Goal: Information Seeking & Learning: Find specific fact

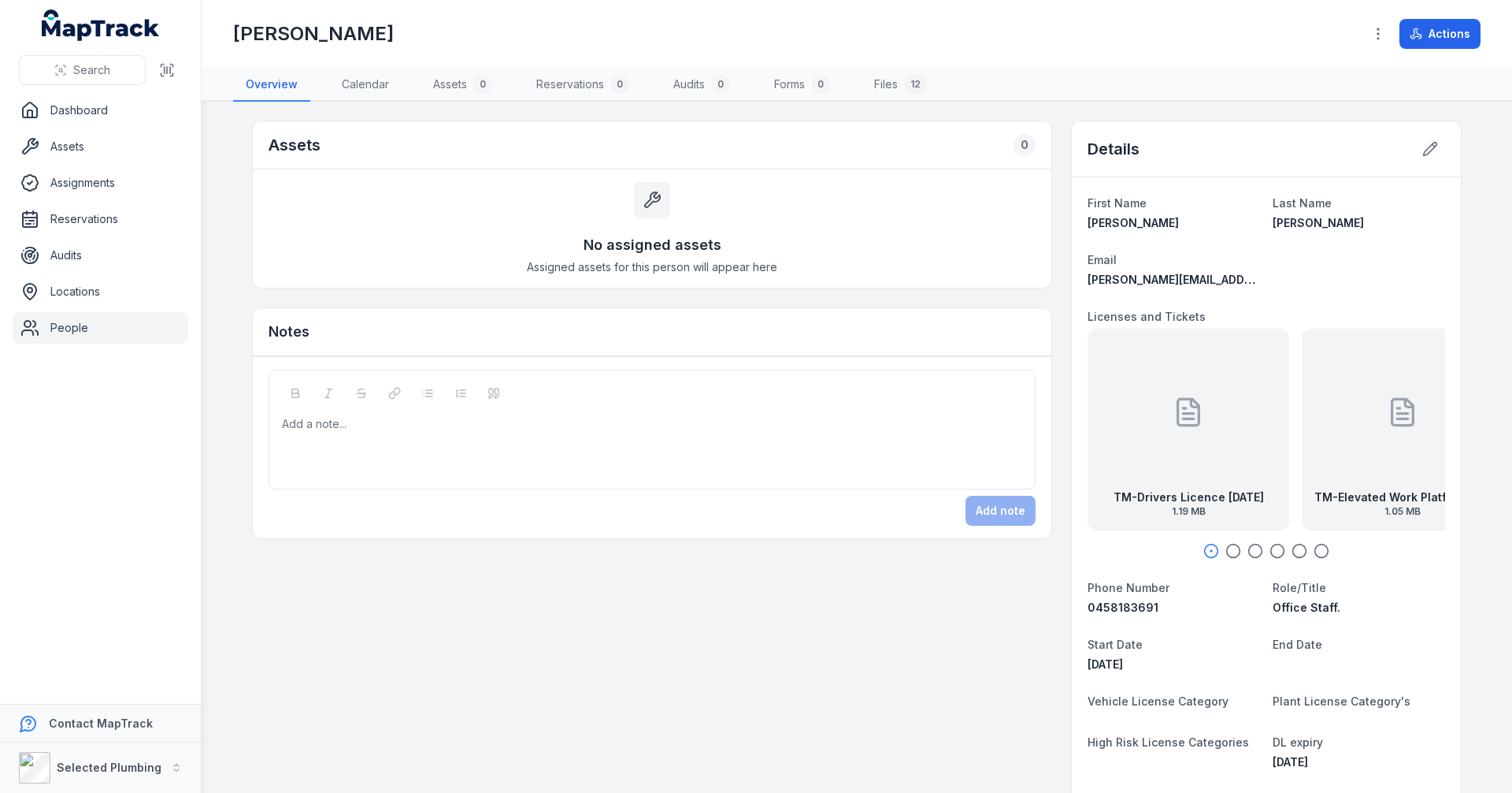
click at [80, 326] on link "People" at bounding box center [100, 328] width 176 height 32
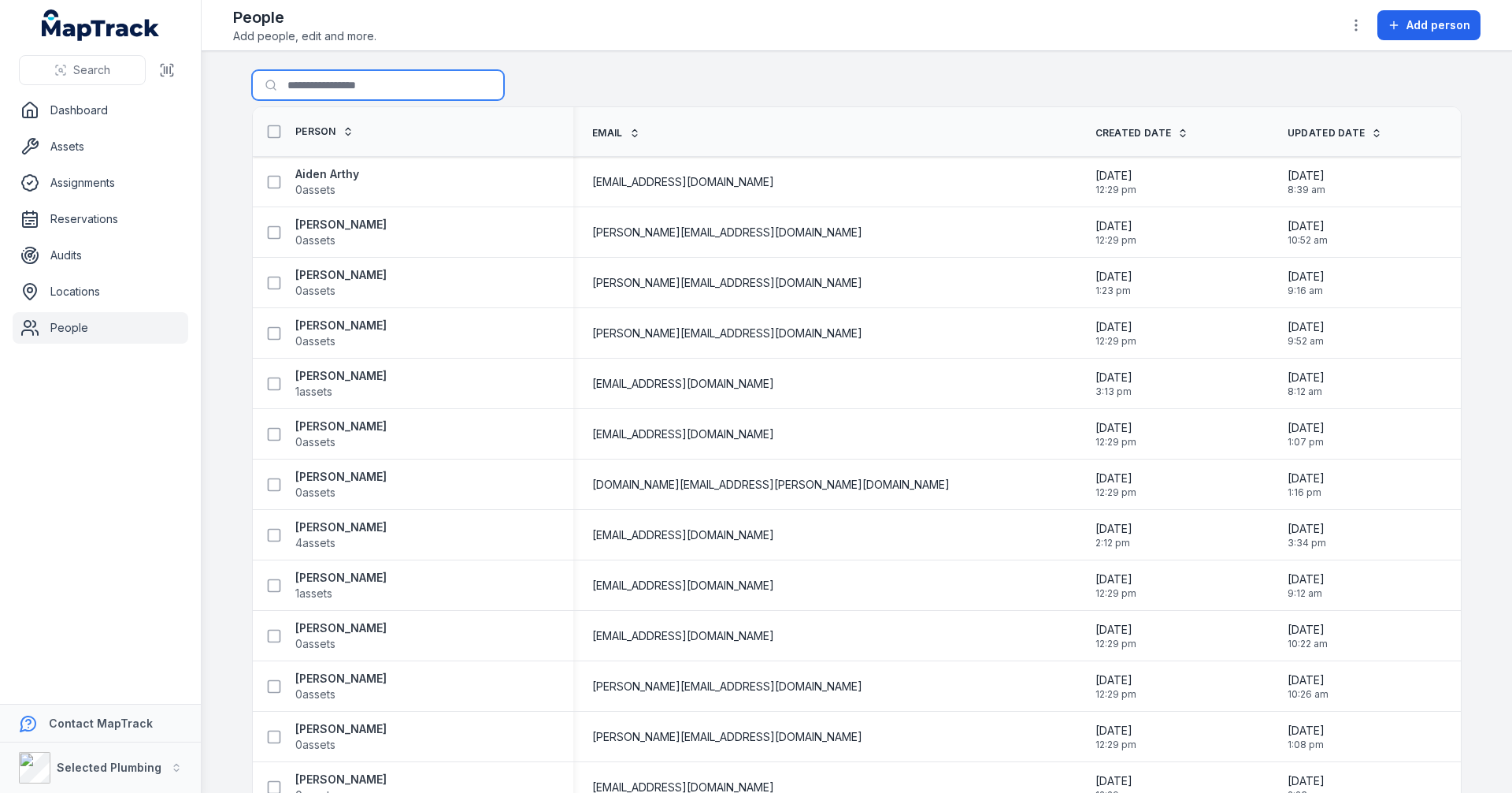
click at [310, 82] on input "Search for people" at bounding box center [378, 85] width 252 height 30
type input "****"
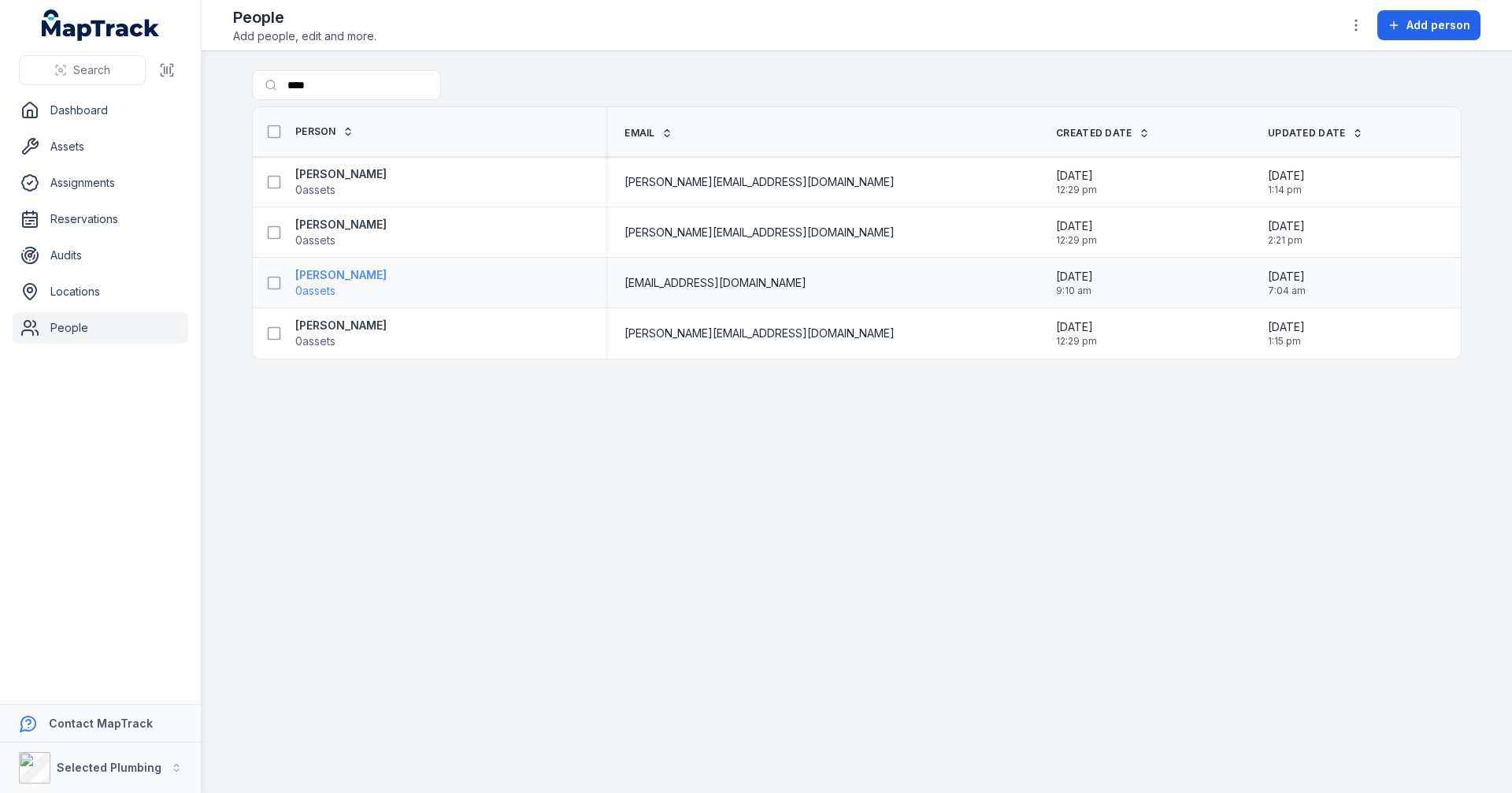
click at [332, 276] on strong "[PERSON_NAME]" at bounding box center [341, 275] width 91 height 16
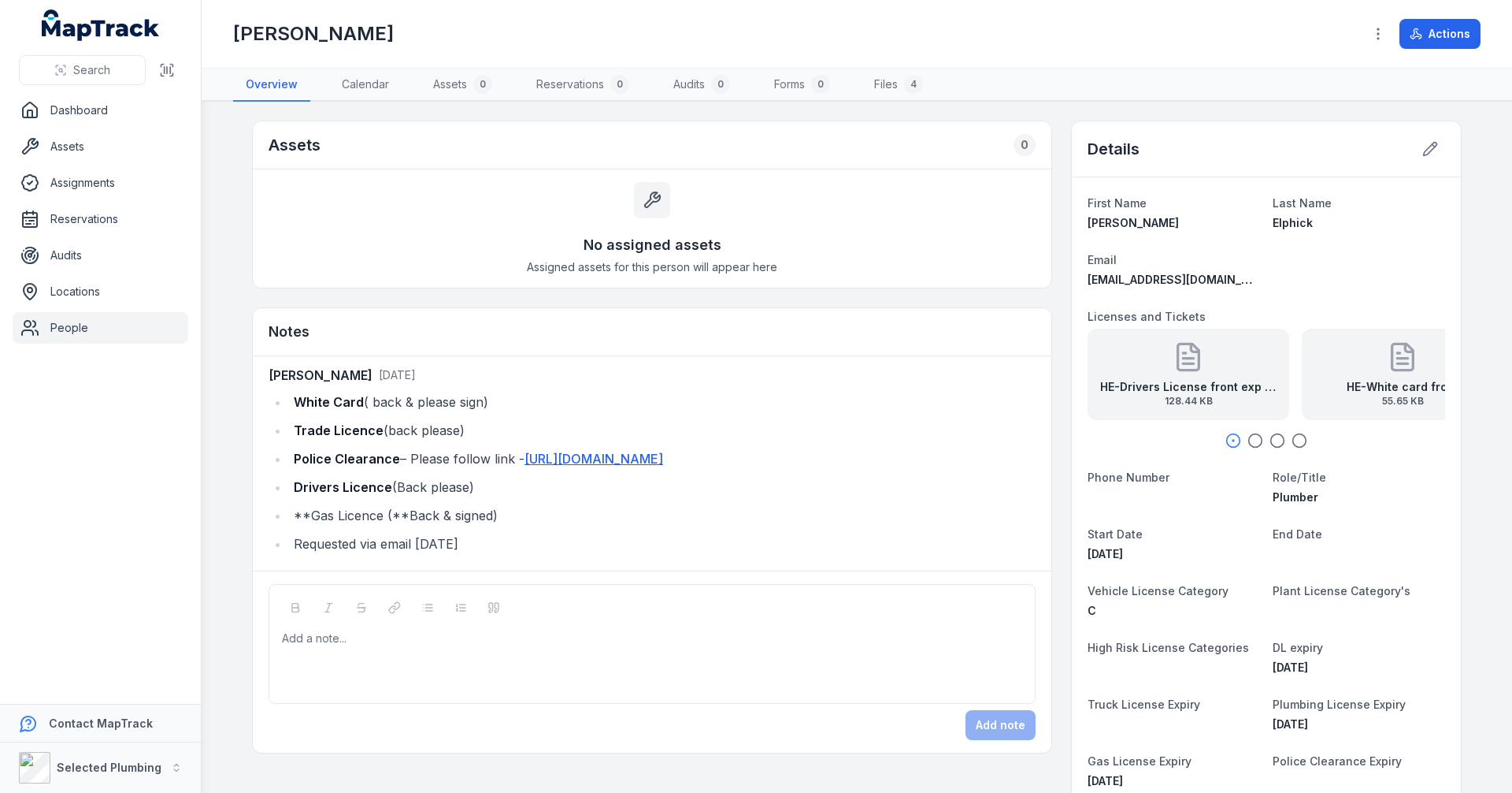
click at [1199, 385] on strong "HE-Drivers License front exp 11.05.30" at bounding box center [1188, 386] width 177 height 16
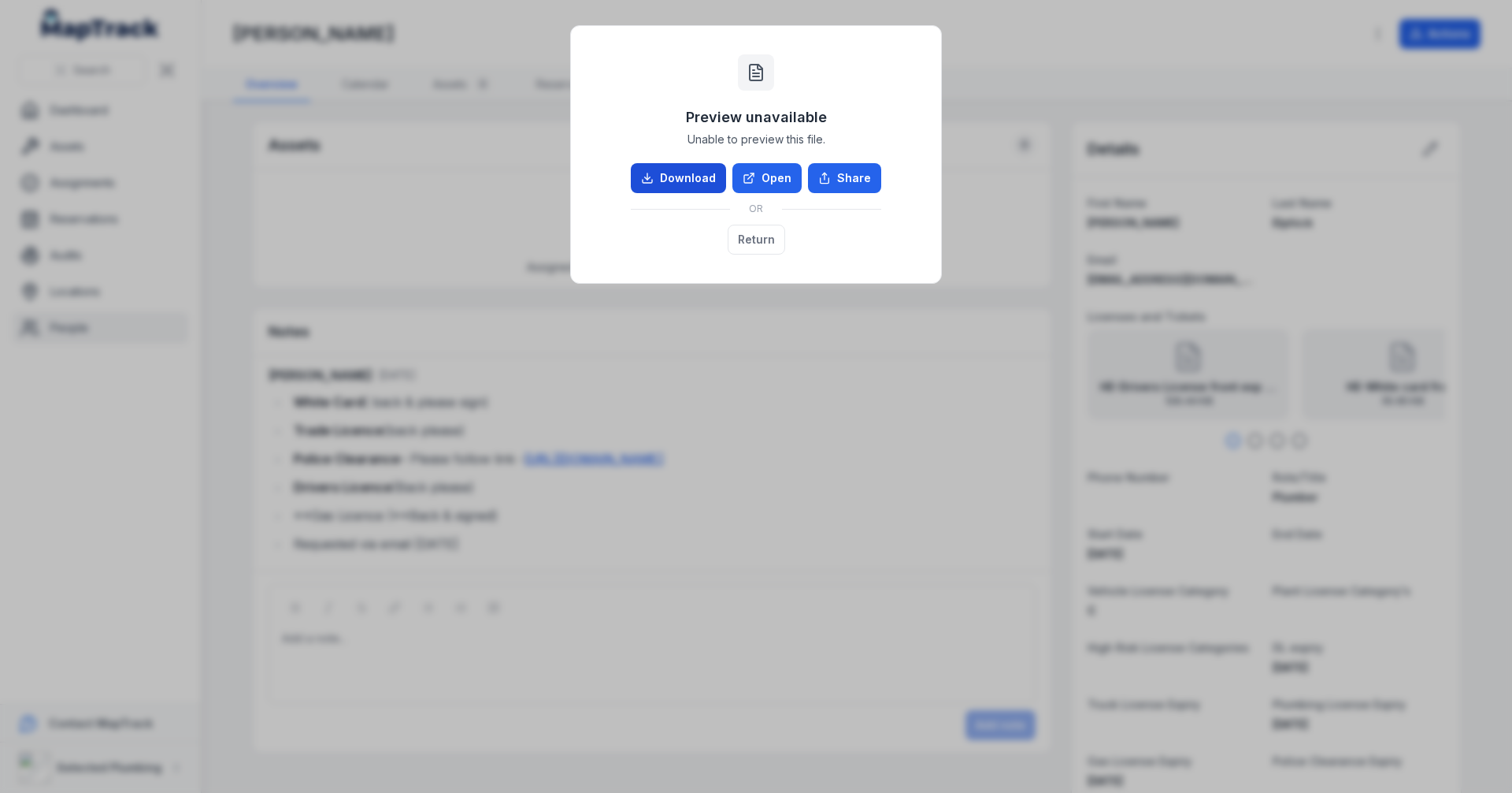
click at [687, 183] on link "Download" at bounding box center [678, 178] width 95 height 30
click at [940, 536] on div "Preview unavailable Unable to preview this file. Download Open Share OR Return" at bounding box center [756, 396] width 1512 height 793
drag, startPoint x: 1222, startPoint y: 470, endPoint x: 1052, endPoint y: 345, distance: 211.0
click at [1222, 470] on div "Preview unavailable Unable to preview this file. Download Open Share OR Return" at bounding box center [756, 396] width 1512 height 793
click at [838, 243] on div "Download Open Share OR Return" at bounding box center [756, 208] width 251 height 91
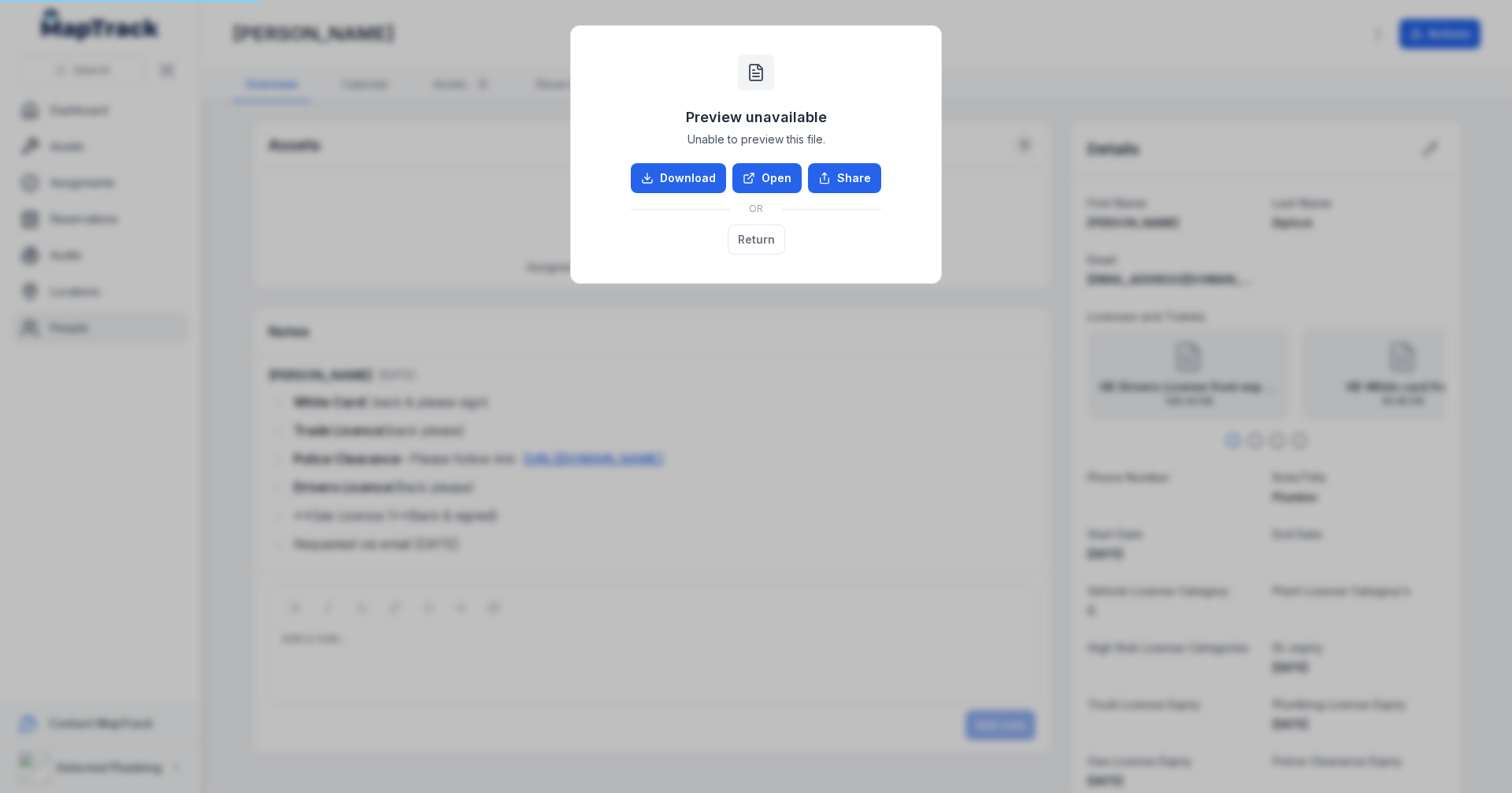
click at [1139, 43] on div "Preview unavailable Unable to preview this file. Download Open Share OR Return" at bounding box center [756, 396] width 1512 height 793
click at [763, 239] on button "Return" at bounding box center [756, 239] width 57 height 30
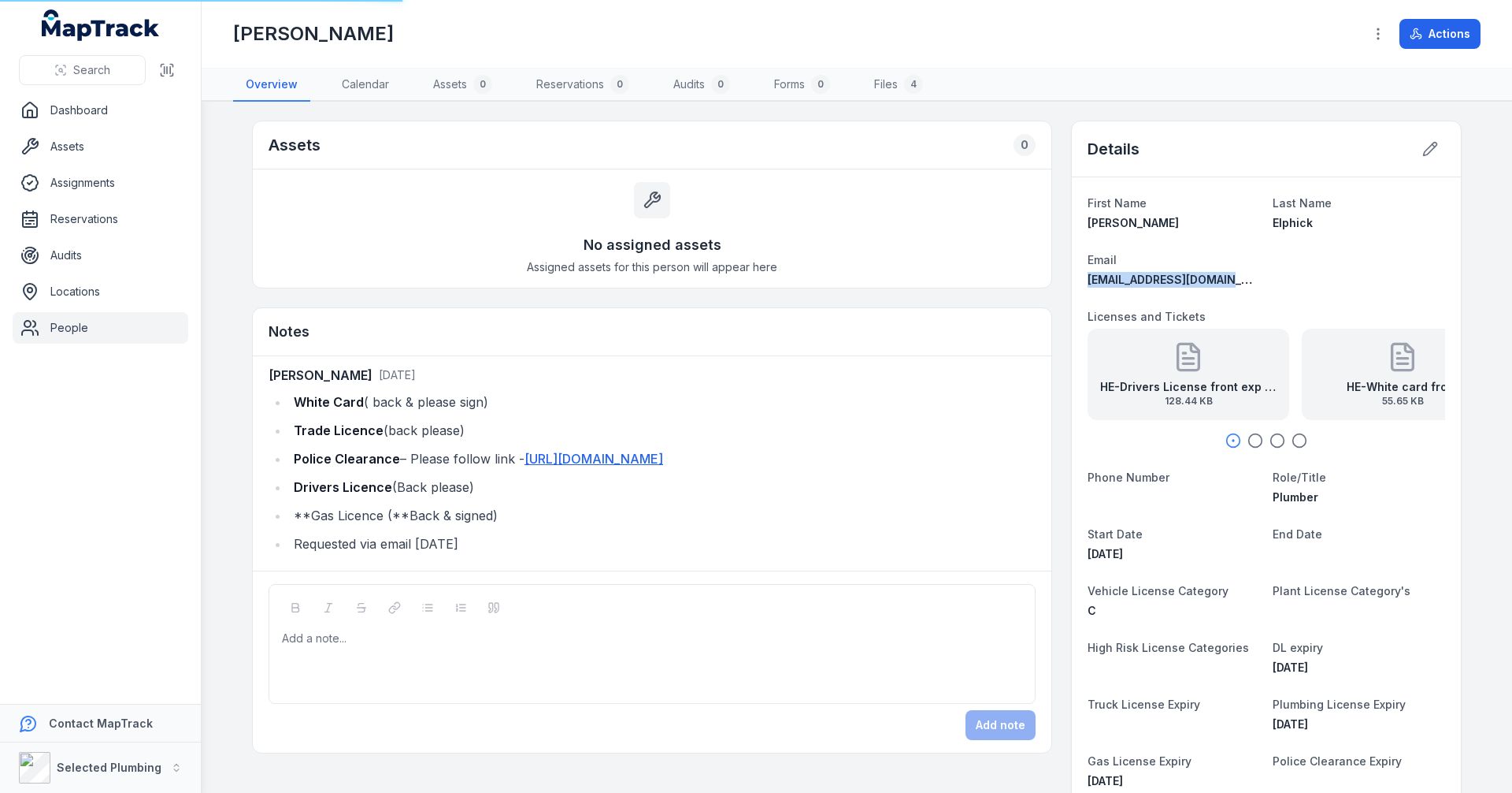
drag, startPoint x: 1221, startPoint y: 281, endPoint x: 1083, endPoint y: 281, distance: 138.0
click at [1087, 281] on span "[EMAIL_ADDRESS][DOMAIN_NAME]" at bounding box center [1182, 279] width 190 height 13
copy span "[EMAIL_ADDRESS][DOMAIN_NAME]"
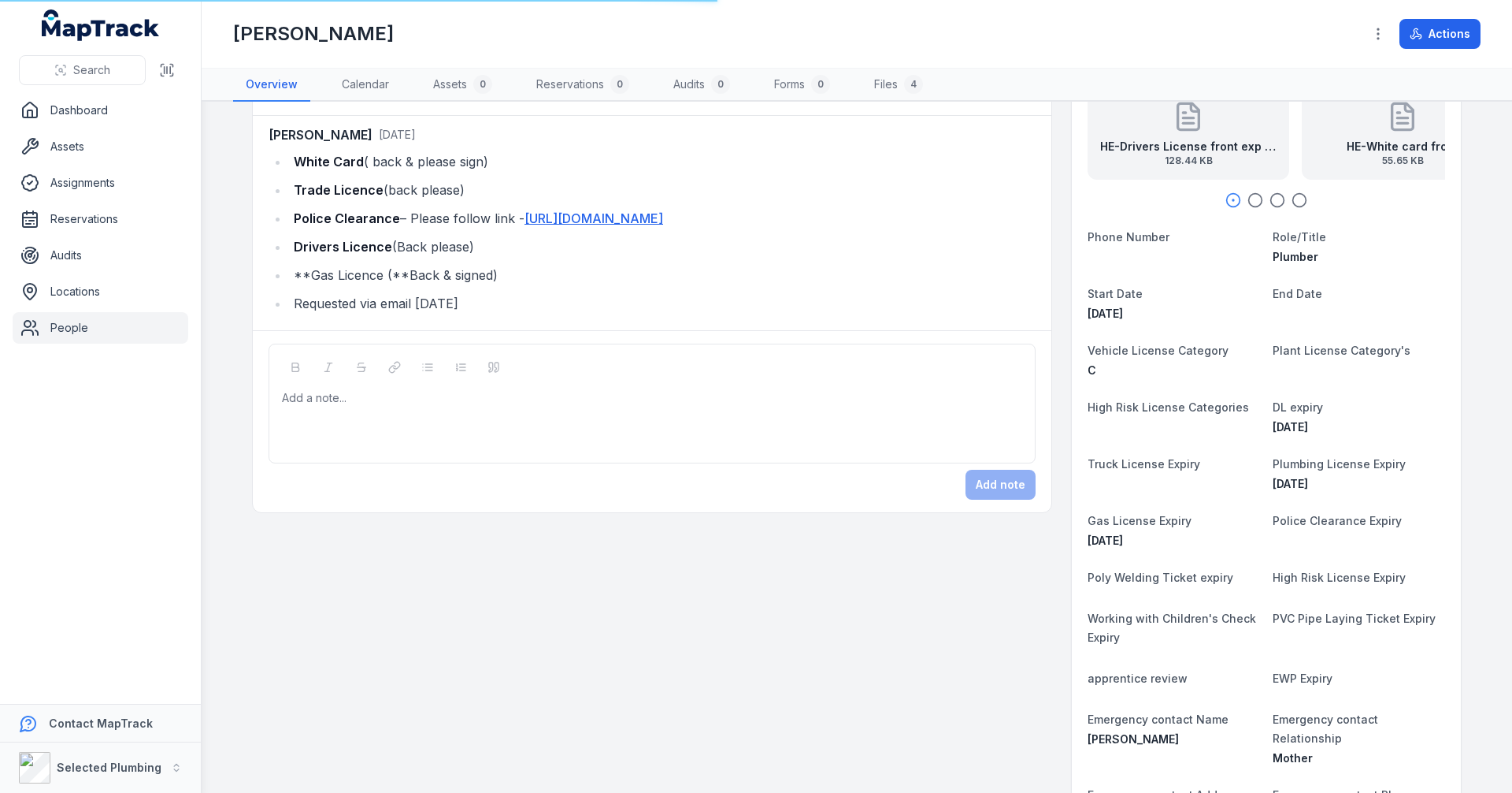
scroll to position [79, 0]
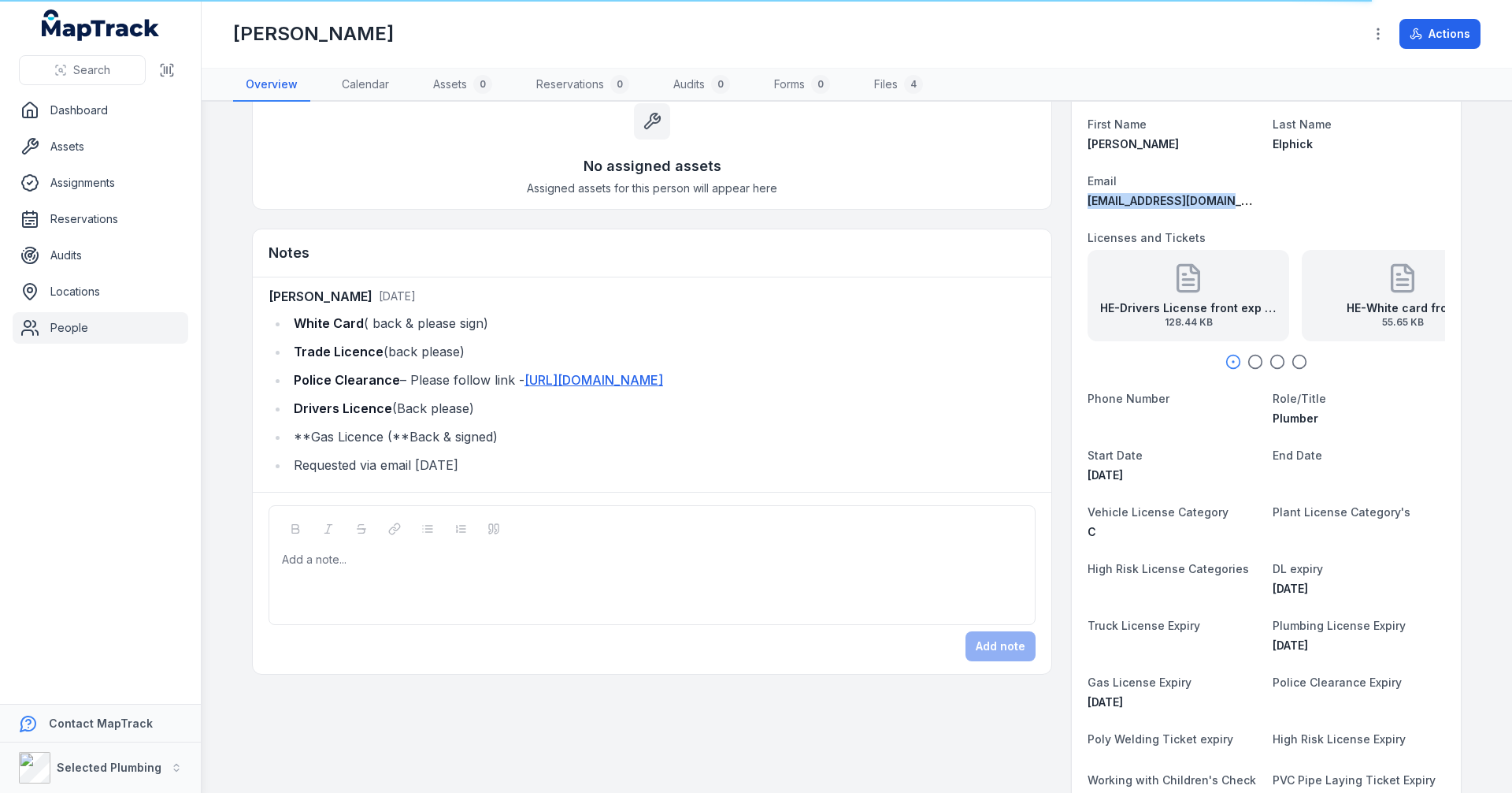
click at [1253, 361] on icon "button" at bounding box center [1255, 361] width 16 height 16
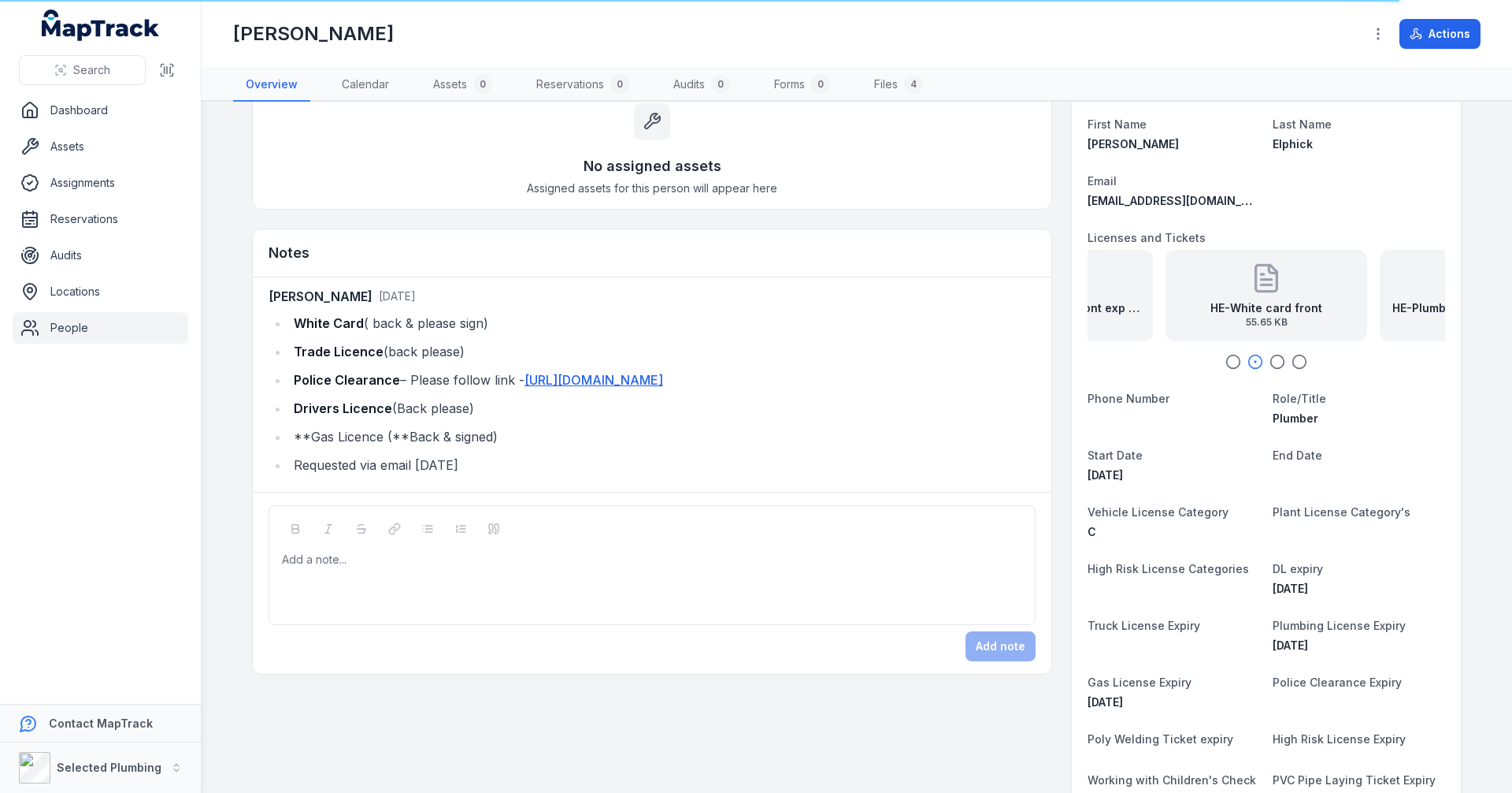
click at [1275, 309] on strong "HE-White card front" at bounding box center [1266, 308] width 112 height 16
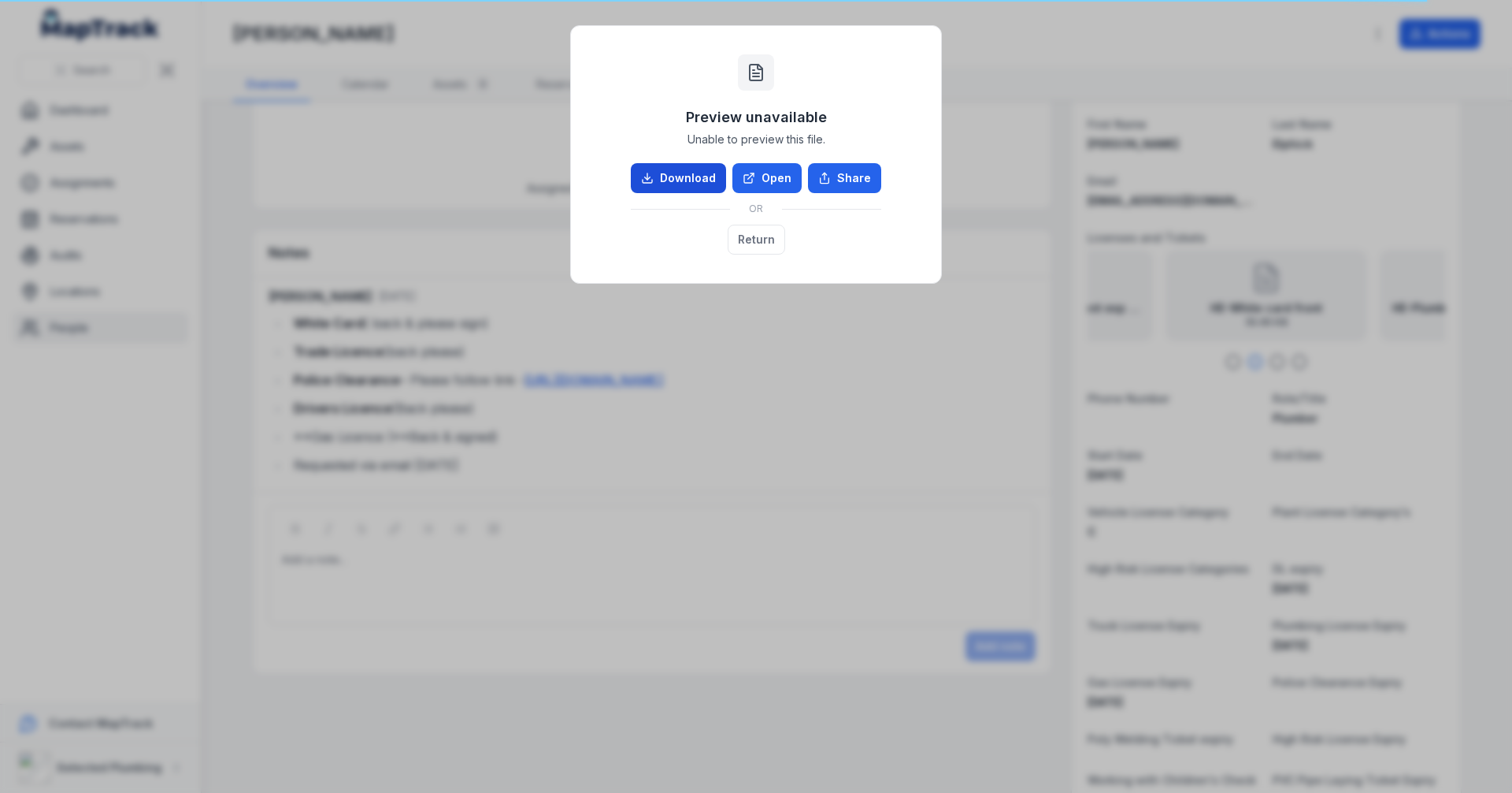
click at [705, 173] on link "Download" at bounding box center [678, 178] width 95 height 30
click at [858, 378] on div "Preview unavailable Unable to preview this file. Download Open Share OR Return" at bounding box center [756, 396] width 1512 height 793
drag, startPoint x: 849, startPoint y: 306, endPoint x: 861, endPoint y: 293, distance: 17.7
click at [851, 306] on div "Preview unavailable Unable to preview this file. Download Open Share OR Return" at bounding box center [756, 396] width 1512 height 793
click at [757, 243] on button "Return" at bounding box center [756, 239] width 57 height 30
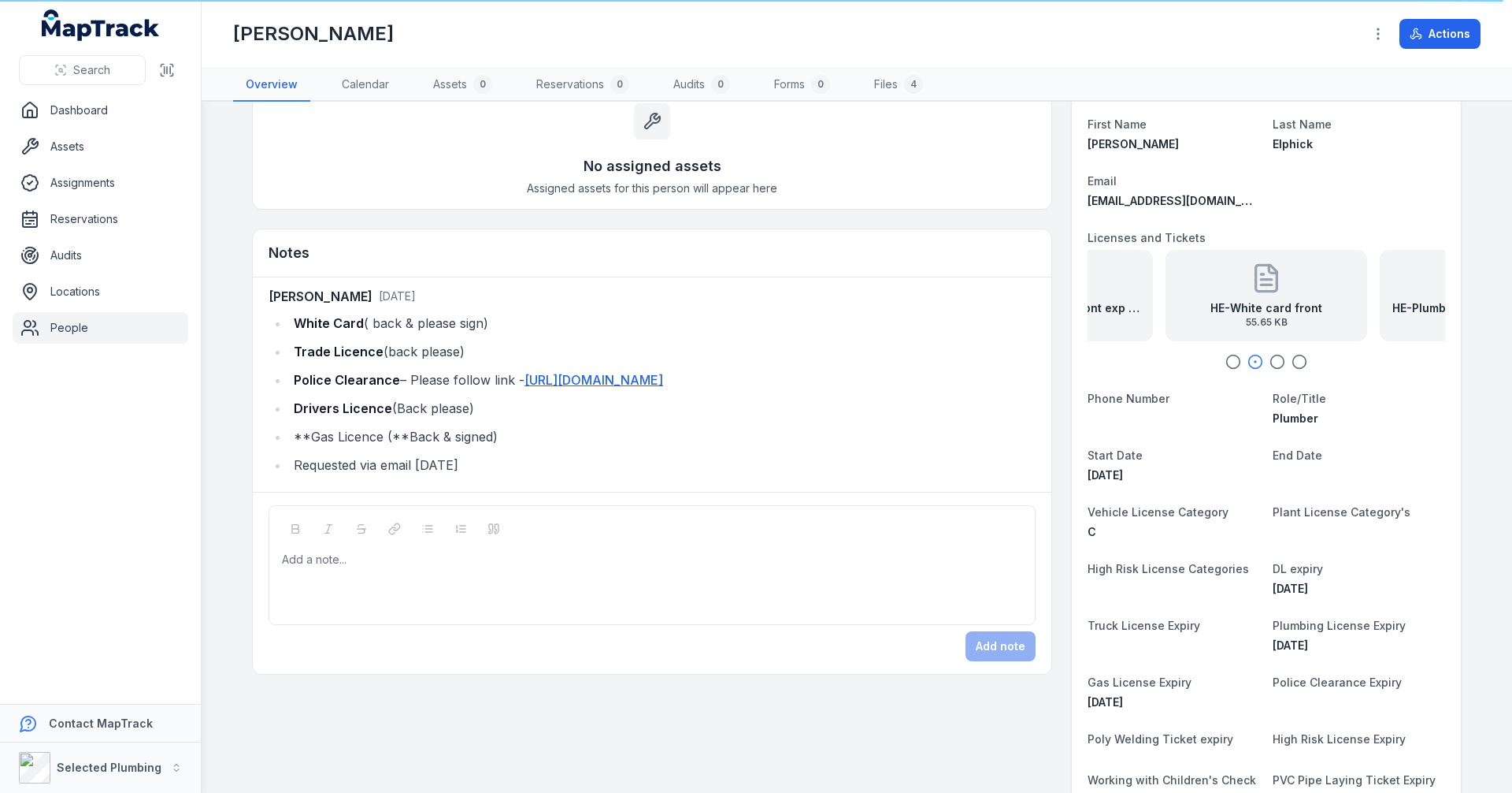
drag, startPoint x: 75, startPoint y: 323, endPoint x: 121, endPoint y: 223, distance: 110.1
click at [75, 323] on link "People" at bounding box center [100, 328] width 176 height 32
click at [114, 66] on button "Search" at bounding box center [82, 70] width 127 height 30
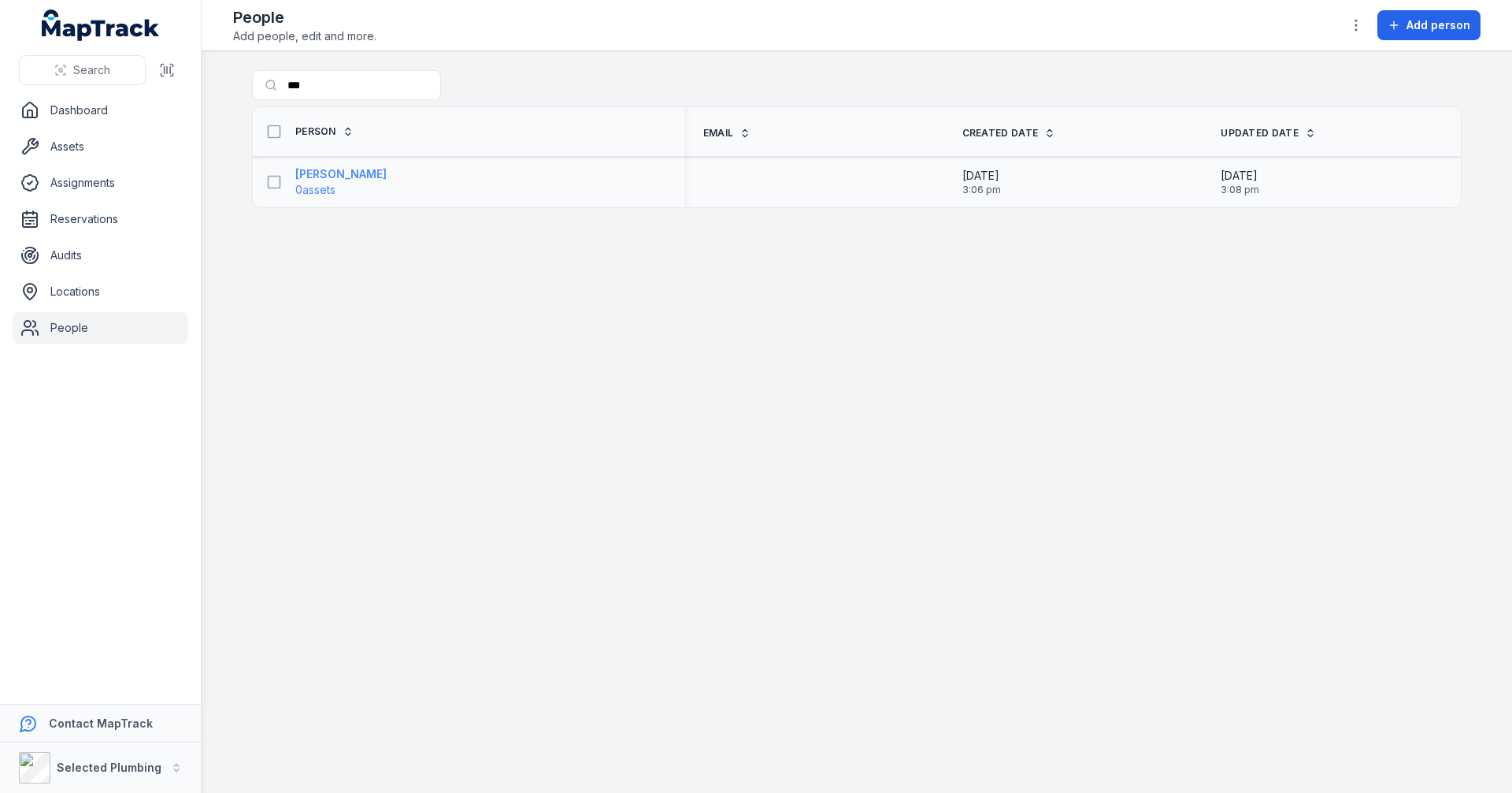
type input "***"
click at [343, 175] on strong "[PERSON_NAME]" at bounding box center [341, 174] width 91 height 16
